Goal: Information Seeking & Learning: Learn about a topic

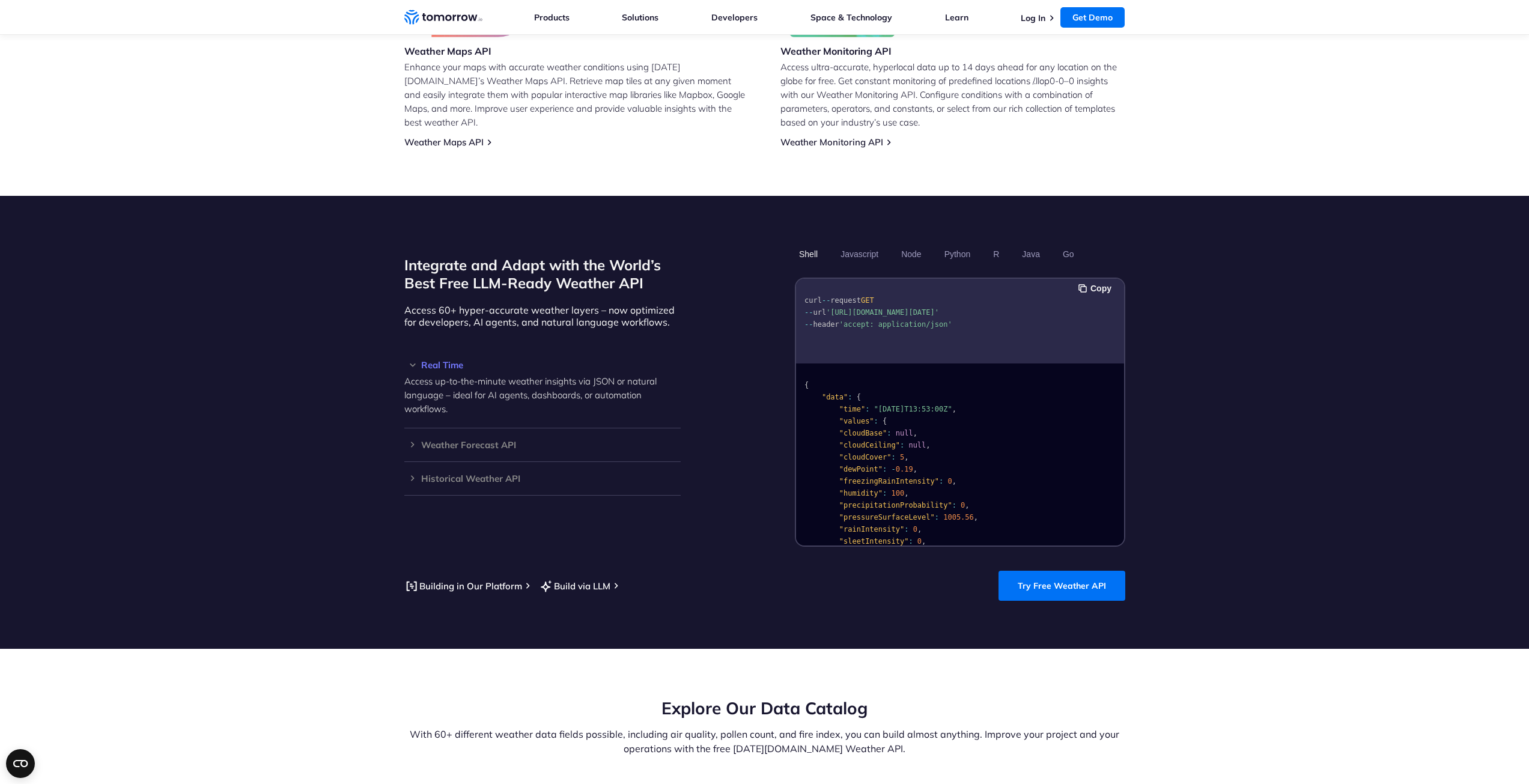
scroll to position [841, 0]
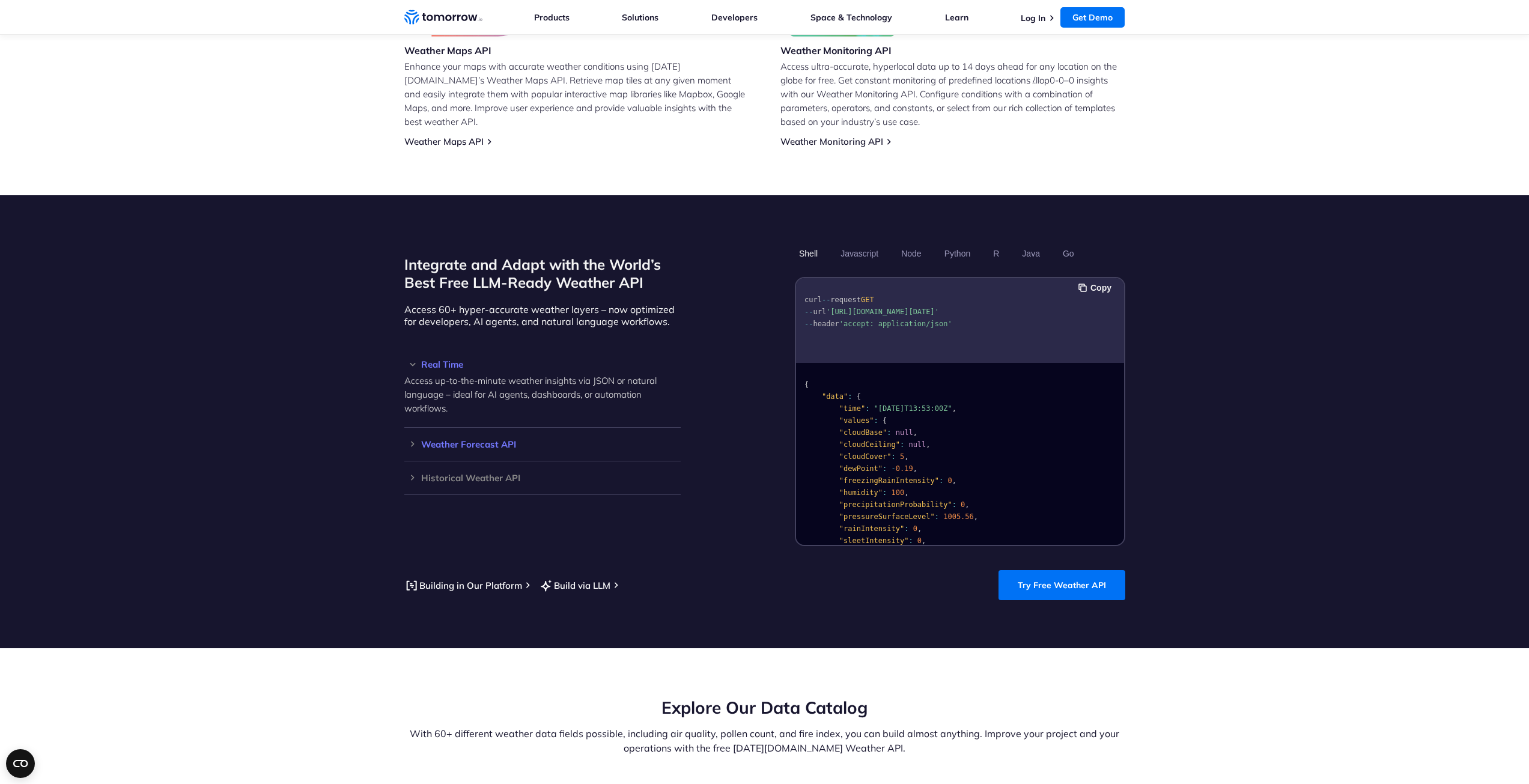
click at [406, 439] on h3 "Weather Forecast API" at bounding box center [542, 444] width 277 height 9
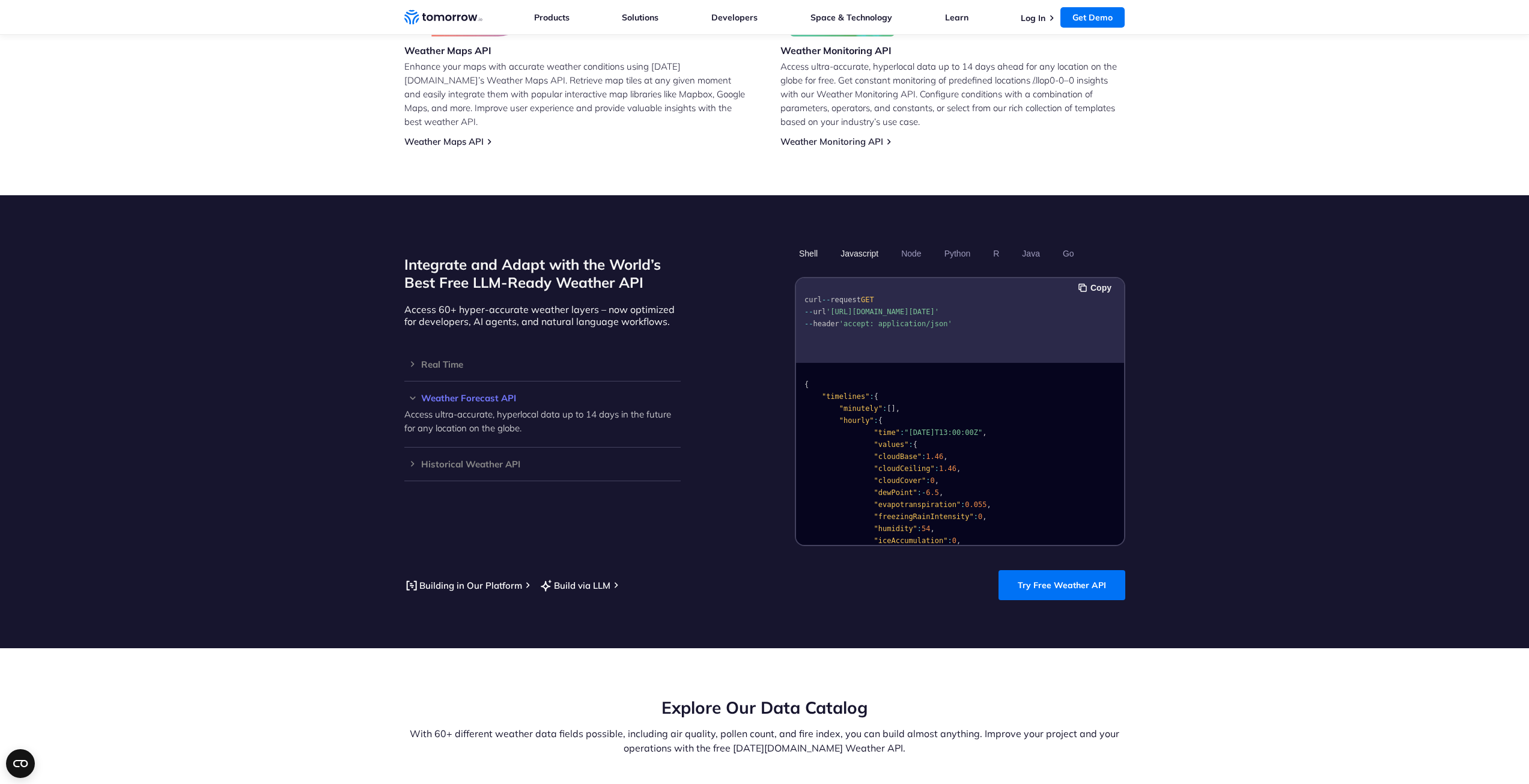
click at [857, 243] on button "Javascript" at bounding box center [859, 253] width 47 height 21
click at [909, 243] on button "Node" at bounding box center [911, 253] width 29 height 21
click at [949, 243] on button "Python" at bounding box center [957, 253] width 35 height 21
click at [991, 243] on button "R" at bounding box center [996, 253] width 14 height 21
click at [1026, 243] on button "Java" at bounding box center [1031, 253] width 27 height 21
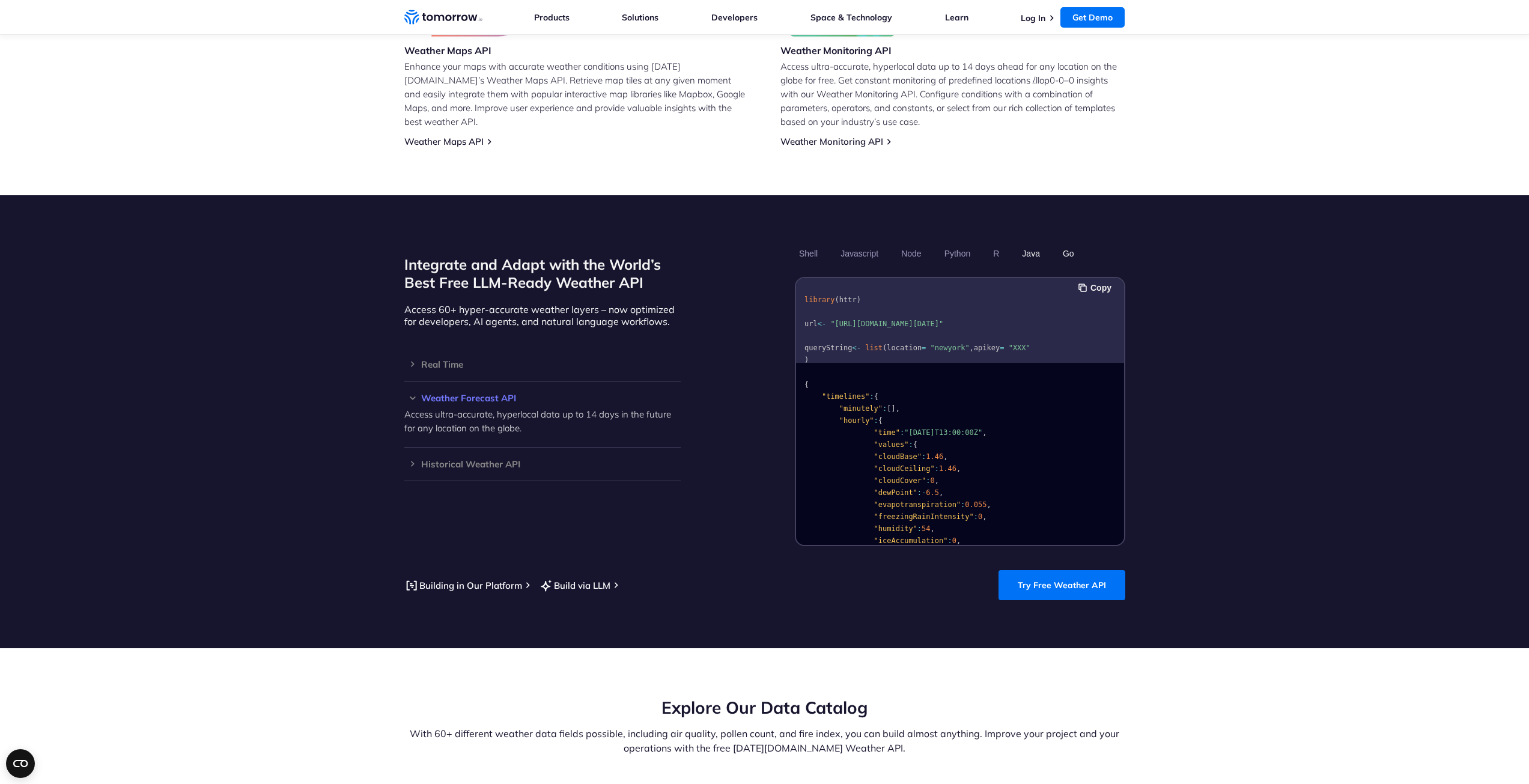
click at [1072, 243] on button "Go" at bounding box center [1068, 253] width 20 height 21
click at [816, 243] on button "Shell" at bounding box center [808, 253] width 27 height 21
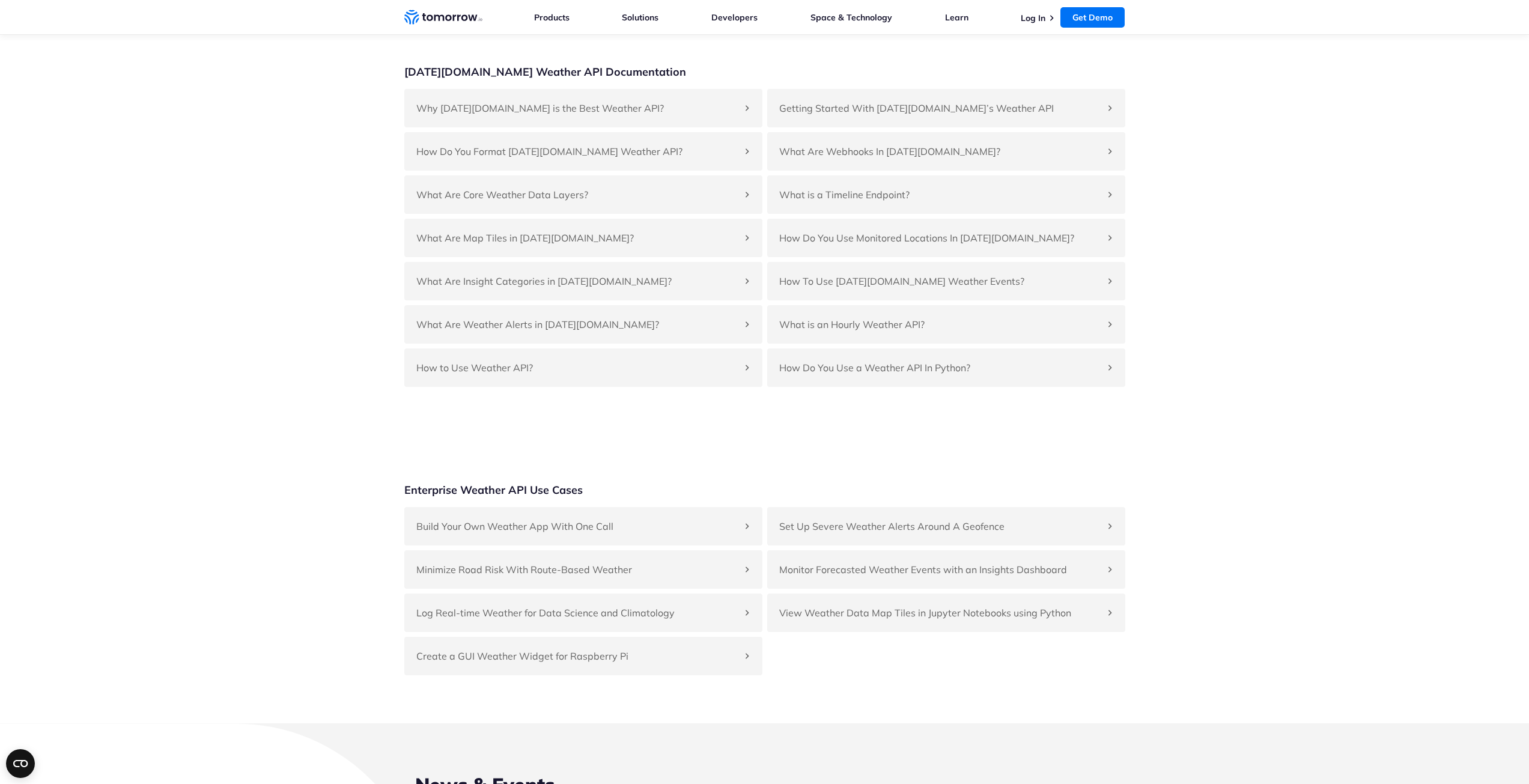
scroll to position [3304, 0]
